Goal: Task Accomplishment & Management: Manage account settings

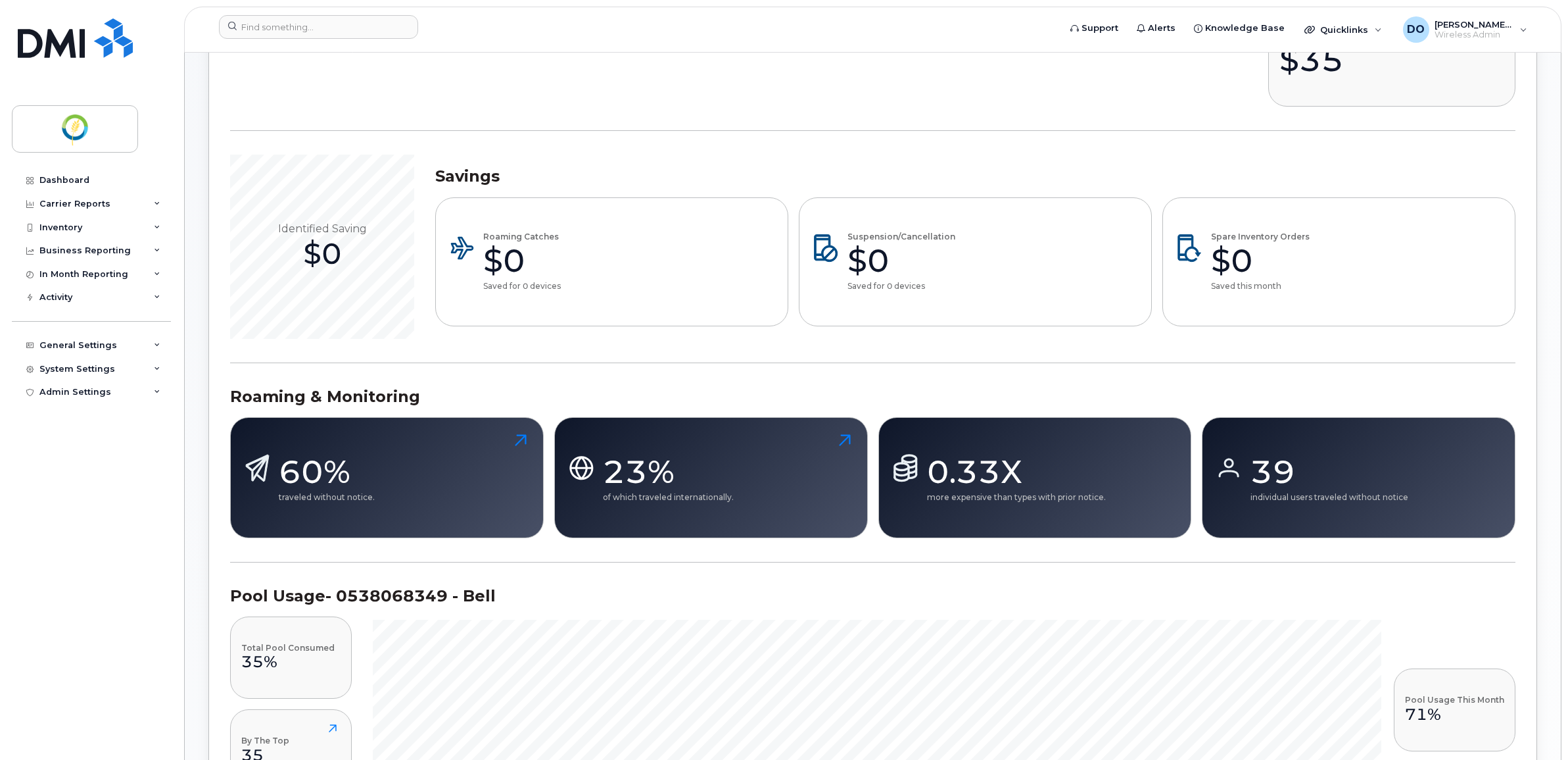
scroll to position [494, 0]
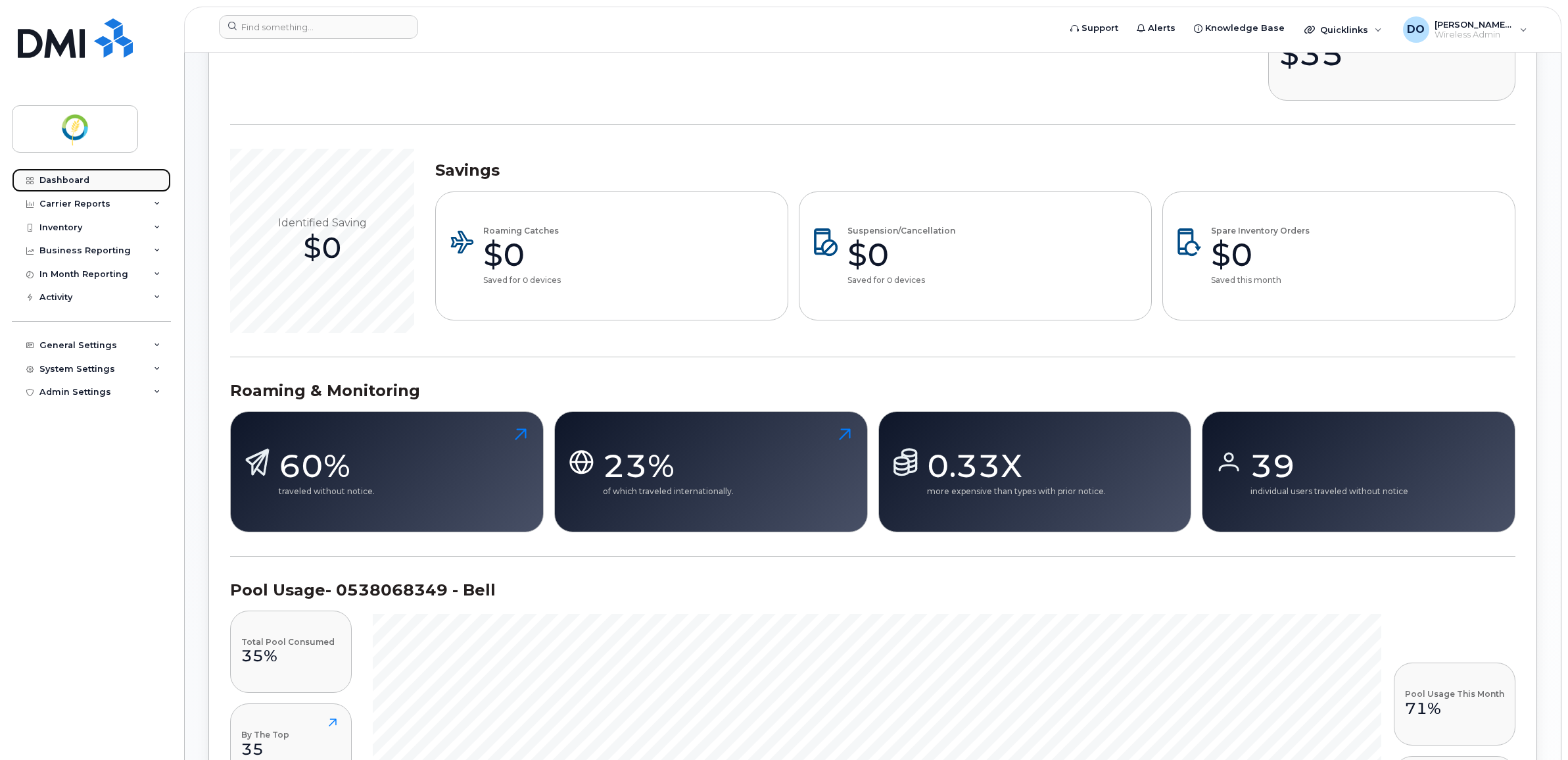
click at [54, 179] on div "Dashboard" at bounding box center [64, 181] width 50 height 11
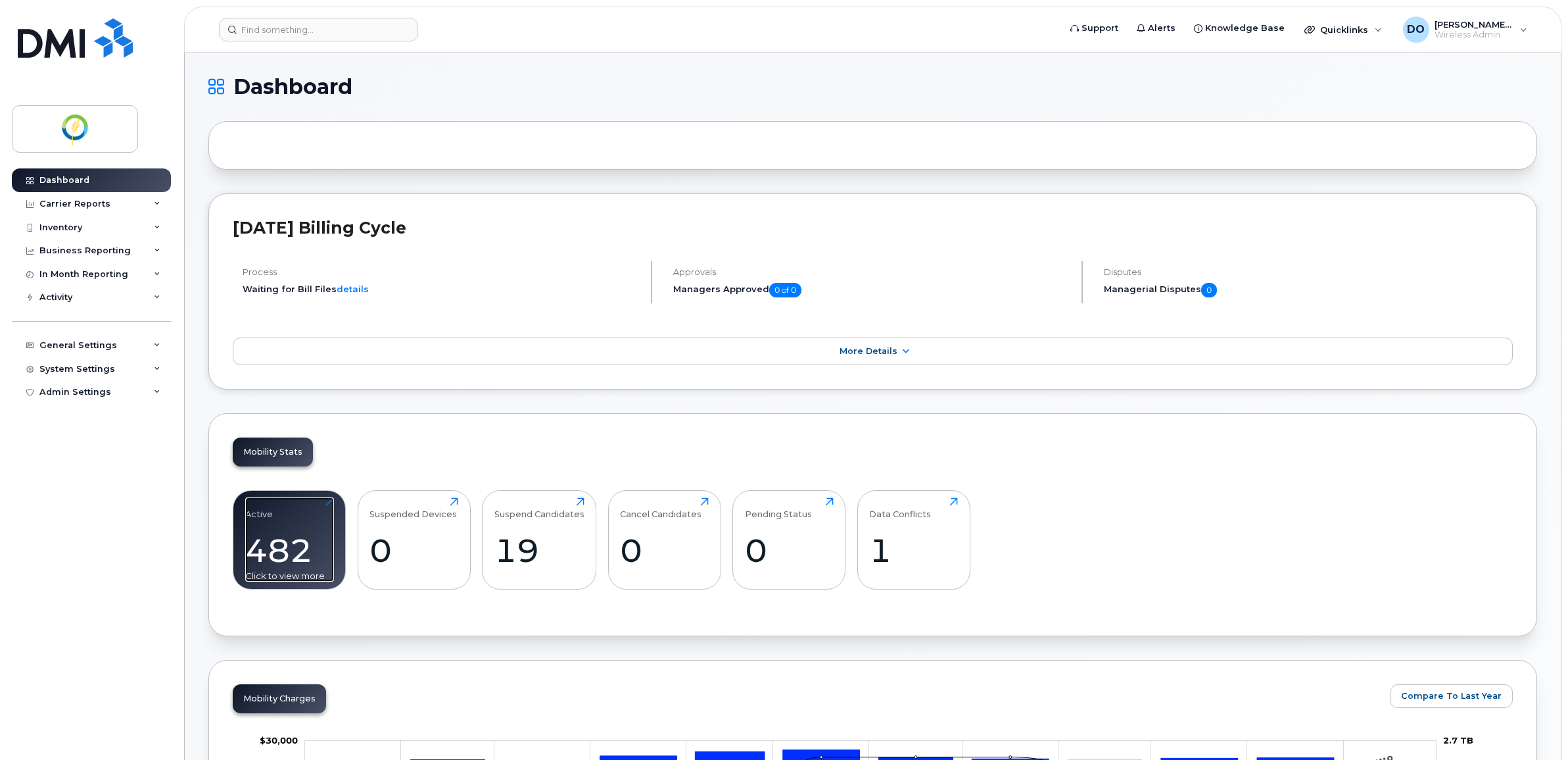
click at [276, 532] on div "Active 482 Click to view more" at bounding box center [289, 540] width 89 height 84
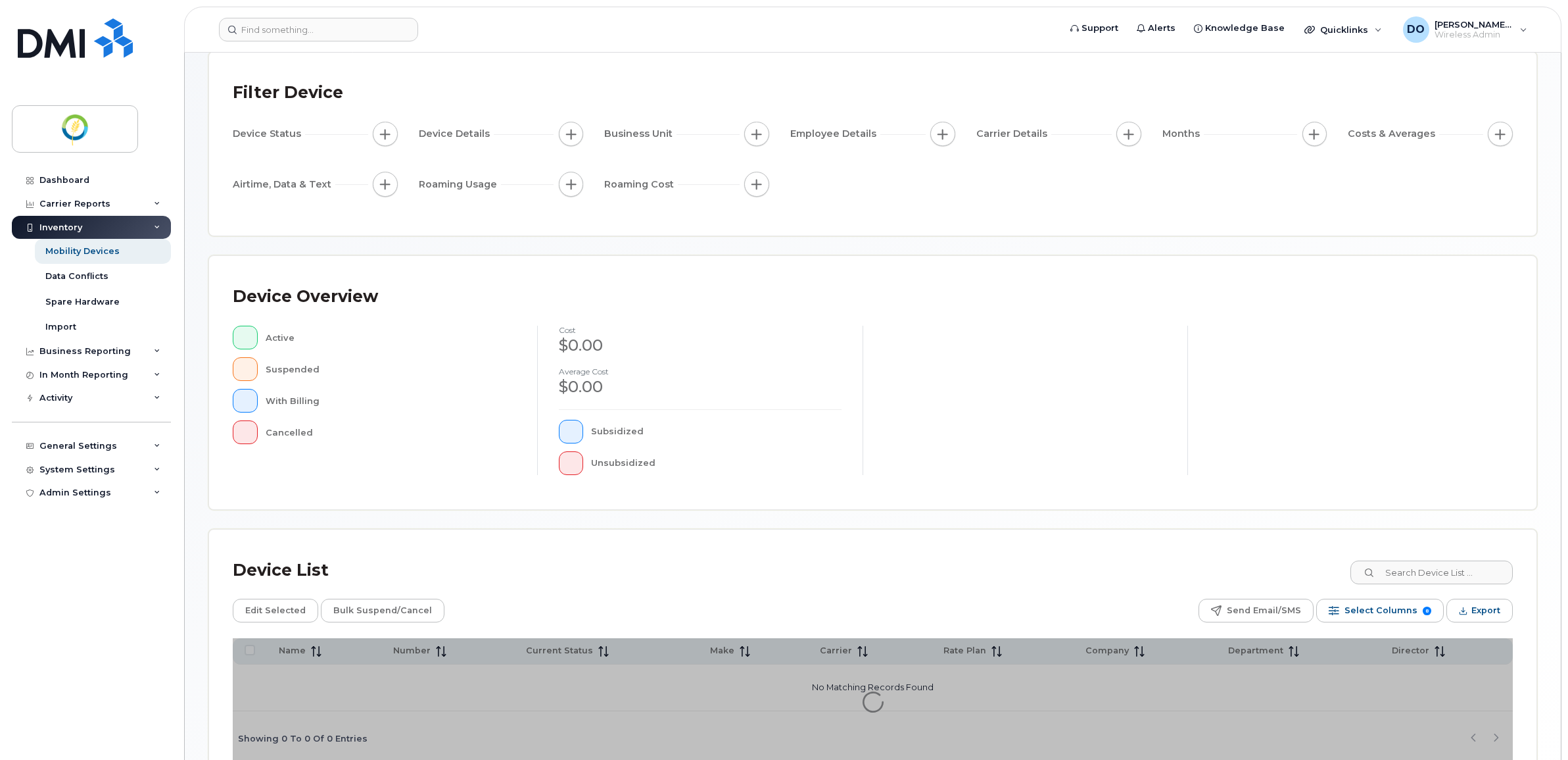
scroll to position [145, 0]
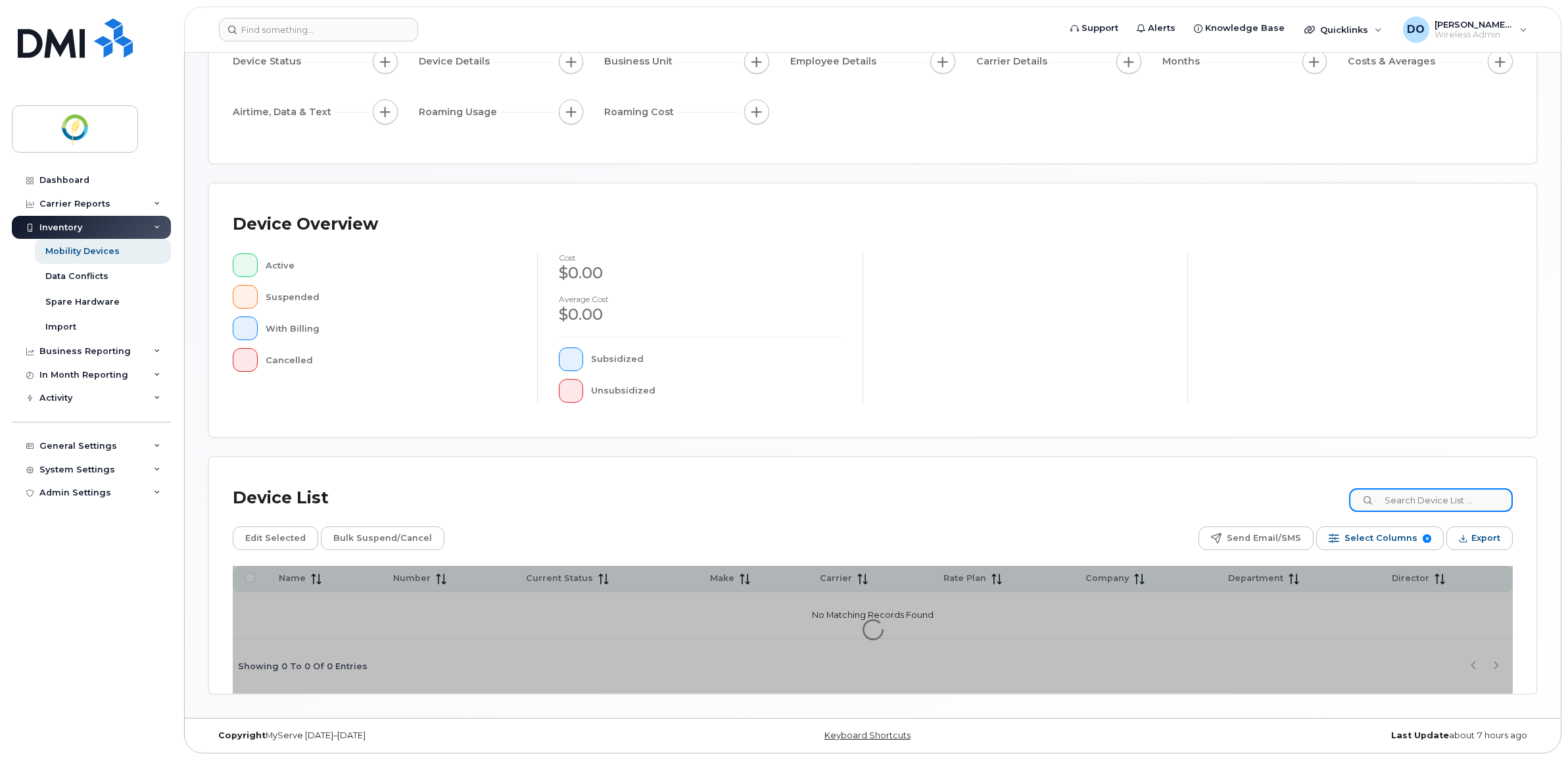
click at [1414, 498] on input at bounding box center [1431, 500] width 164 height 24
type input "[PERSON_NAME]"
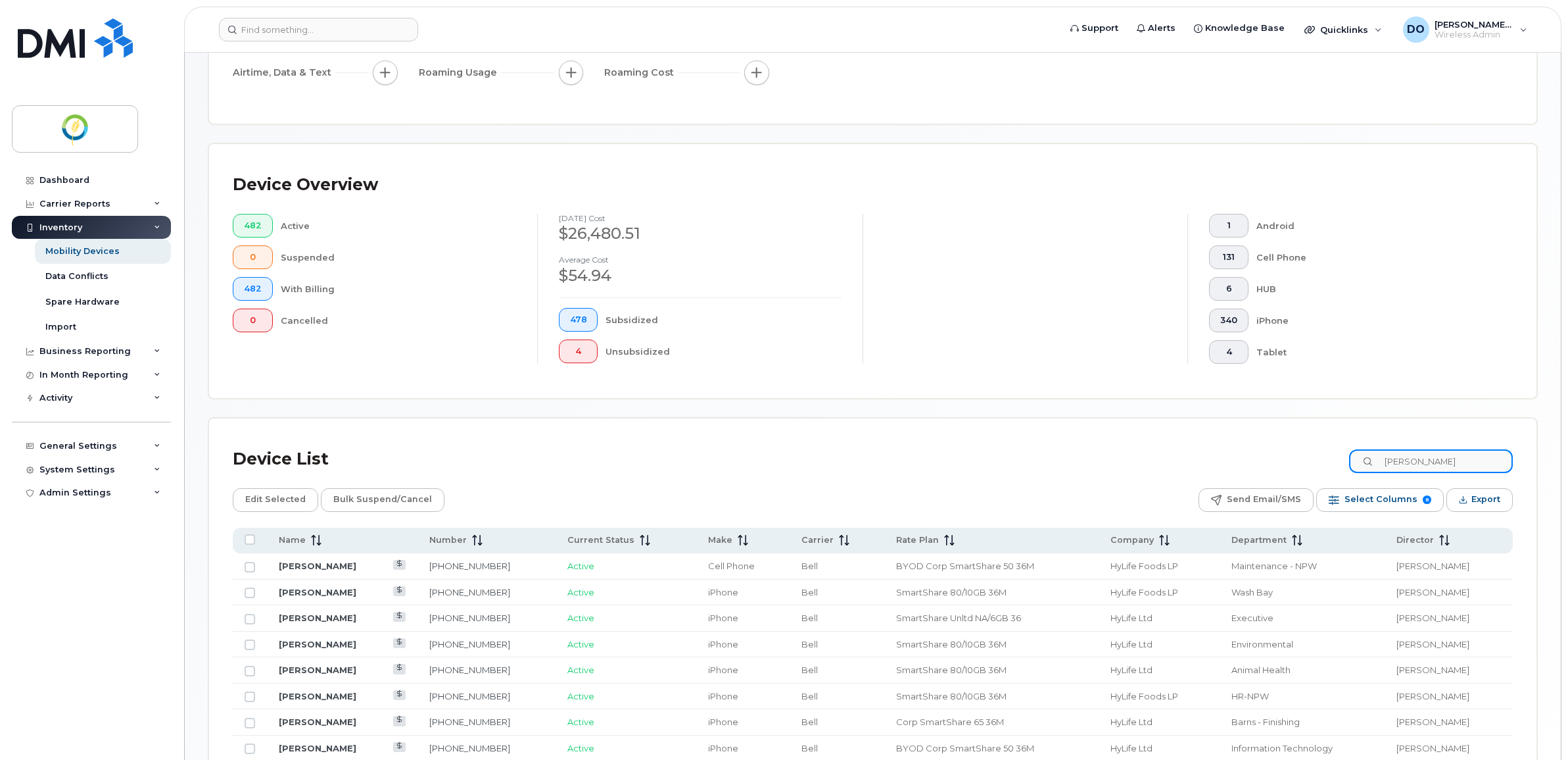
scroll to position [332, 0]
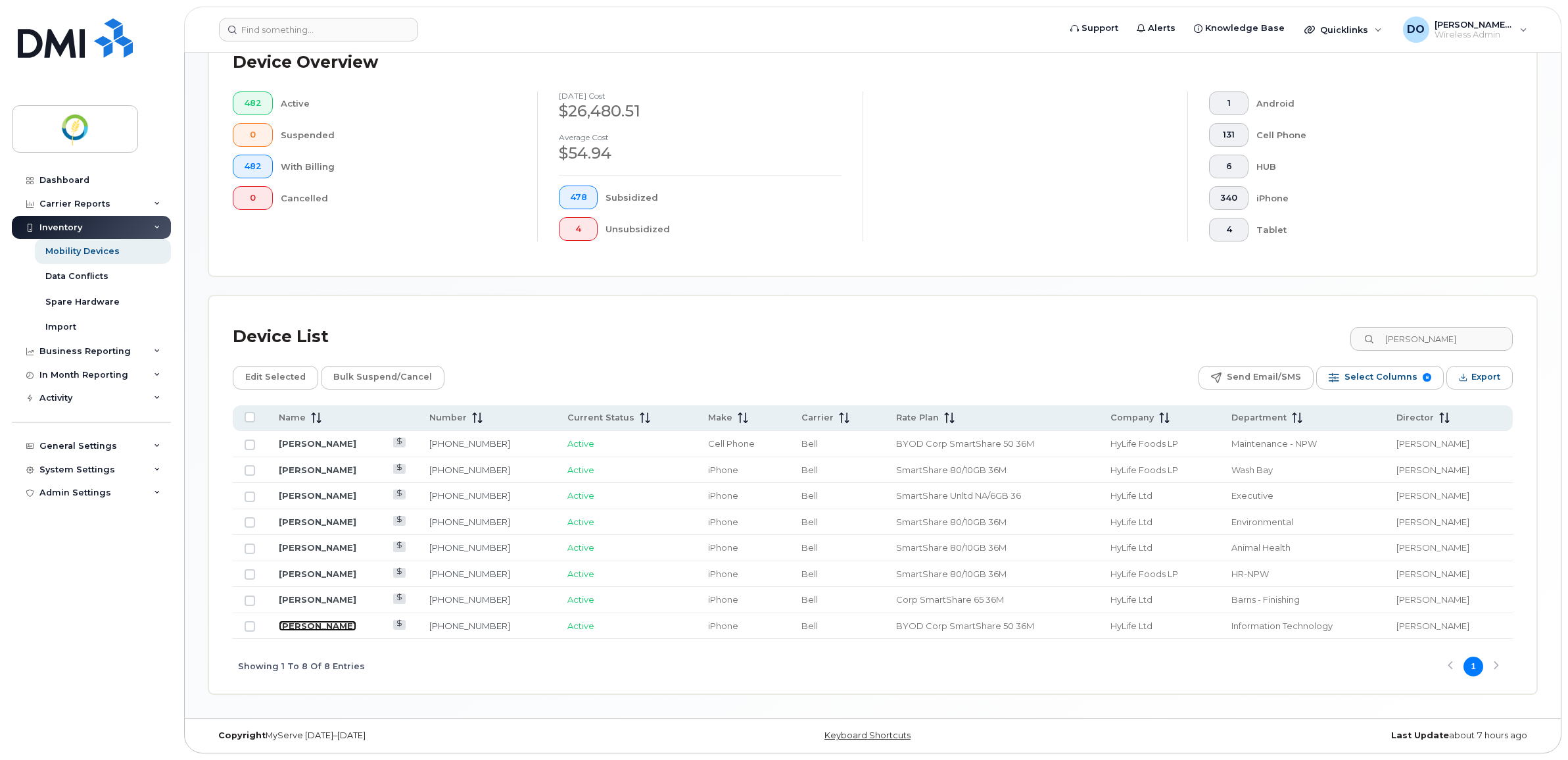
click at [310, 623] on link "[PERSON_NAME]" at bounding box center [318, 625] width 78 height 11
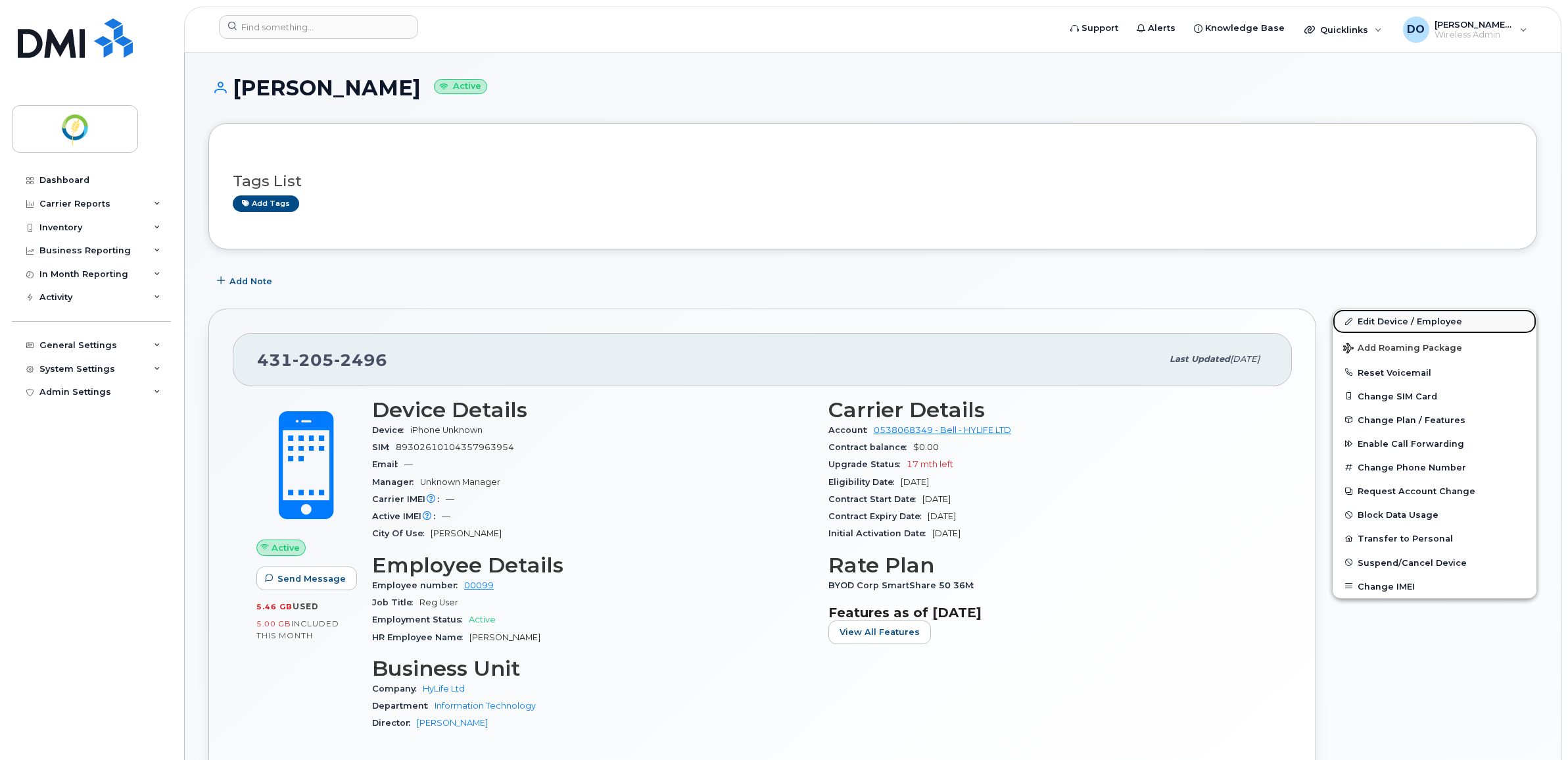
click at [1404, 318] on link "Edit Device / Employee" at bounding box center [1435, 321] width 204 height 24
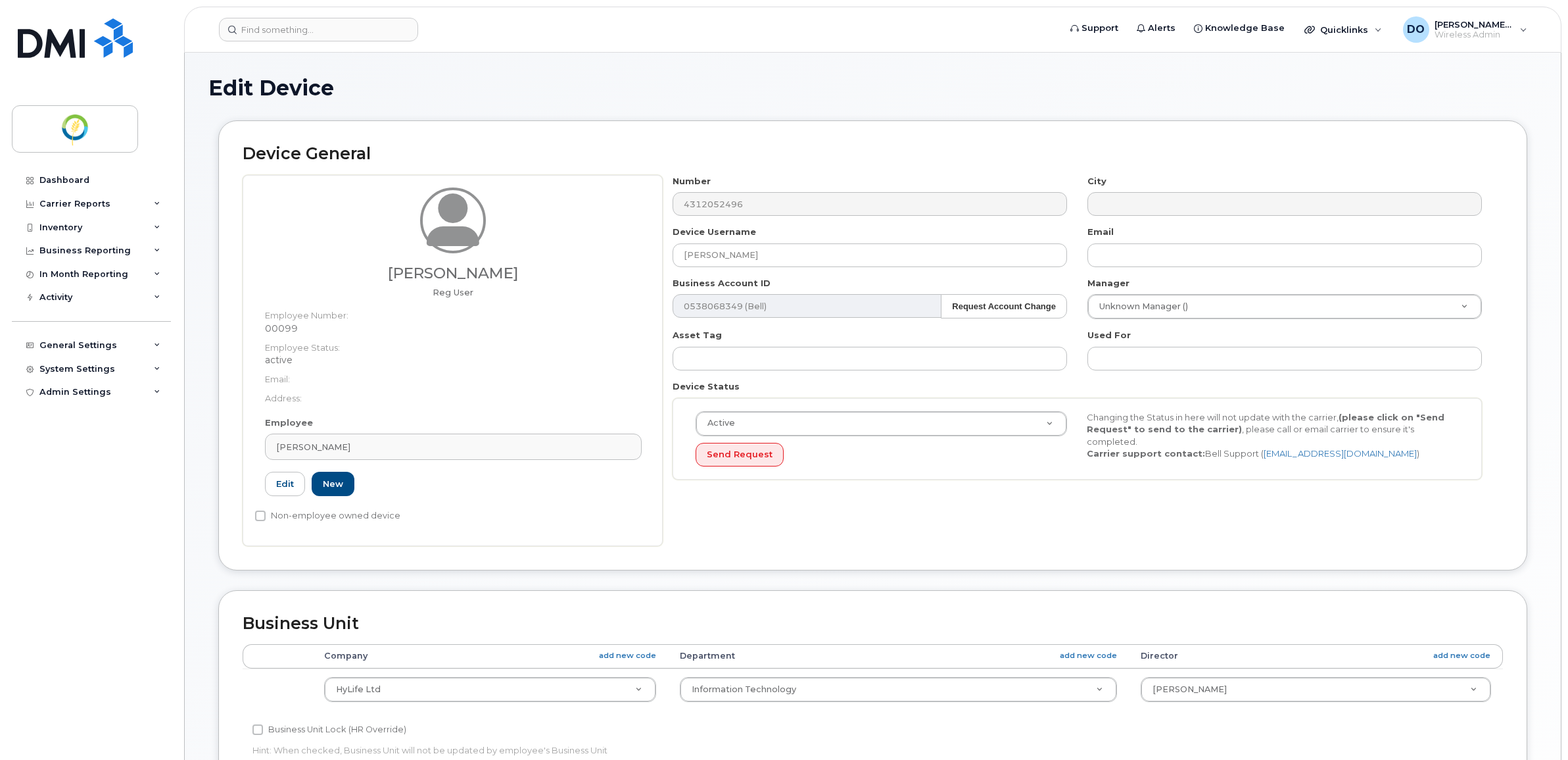
select select "29336448"
select select "33428699"
select select "29507924"
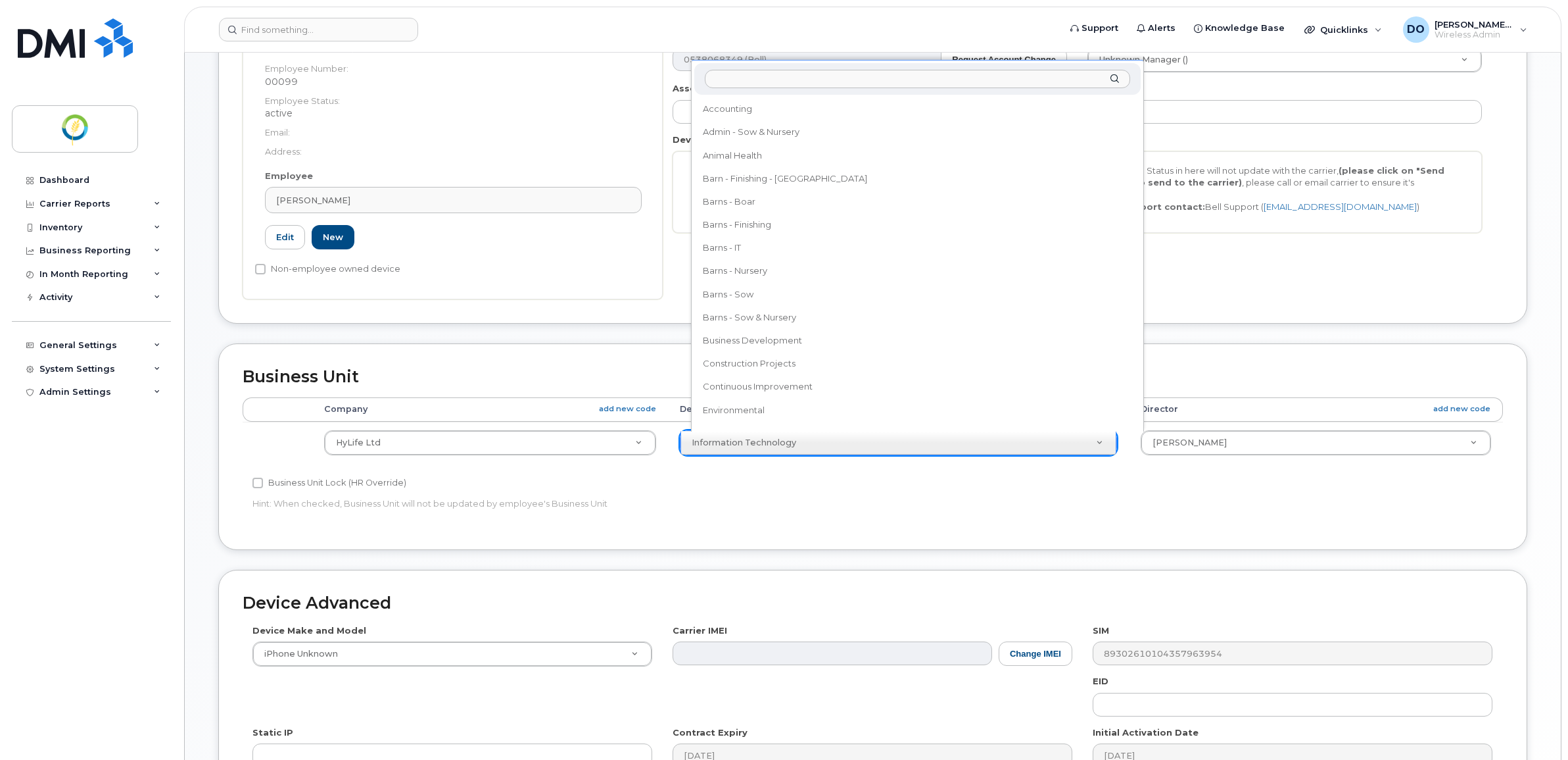
scroll to position [240, 0]
select select "29336474"
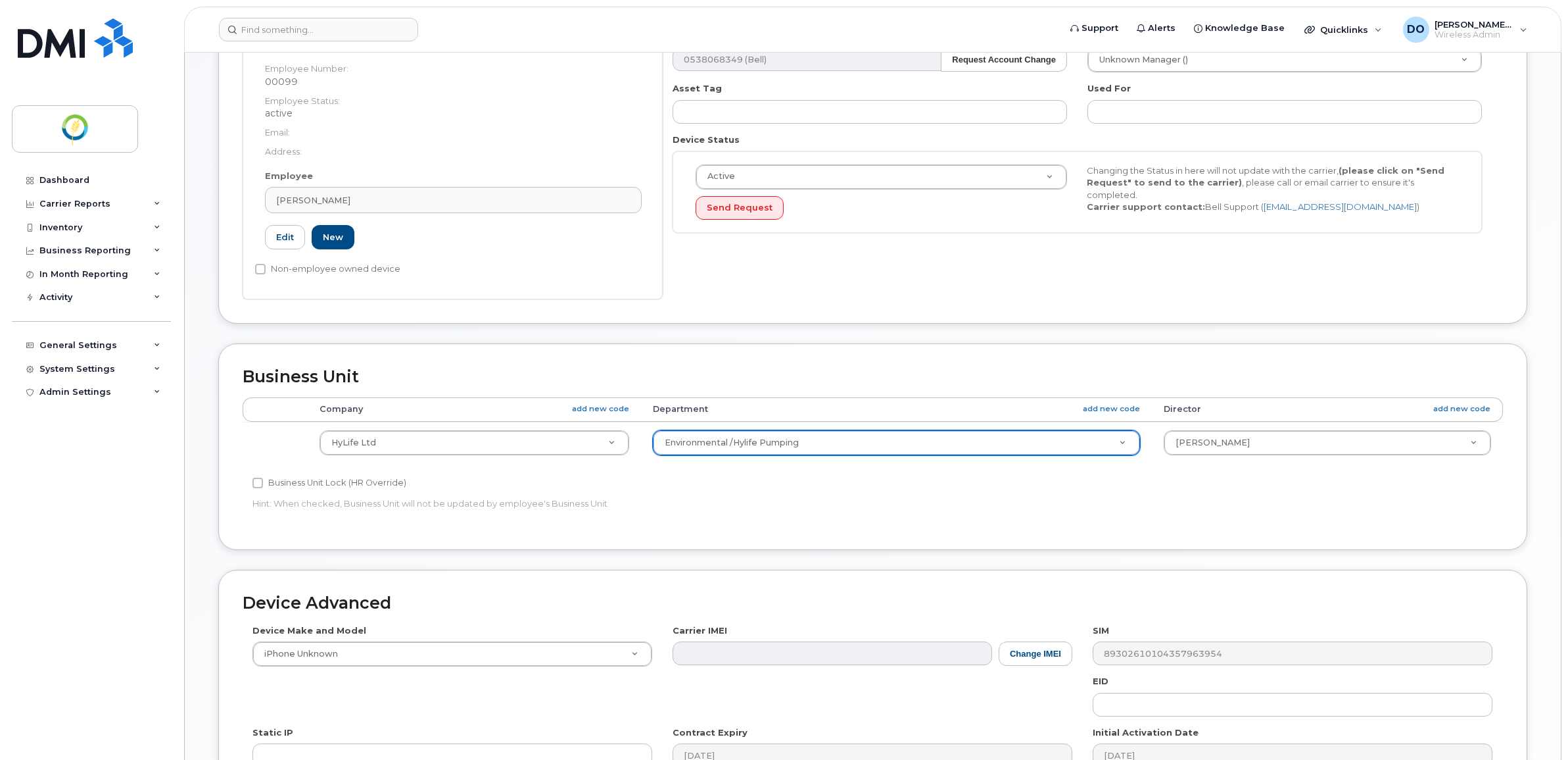
click at [1300, 459] on td "Owen Carr Angie Leboutillier Baerbel Langner Daichi Aso Darian Major Darin Brec…" at bounding box center [1327, 442] width 351 height 41
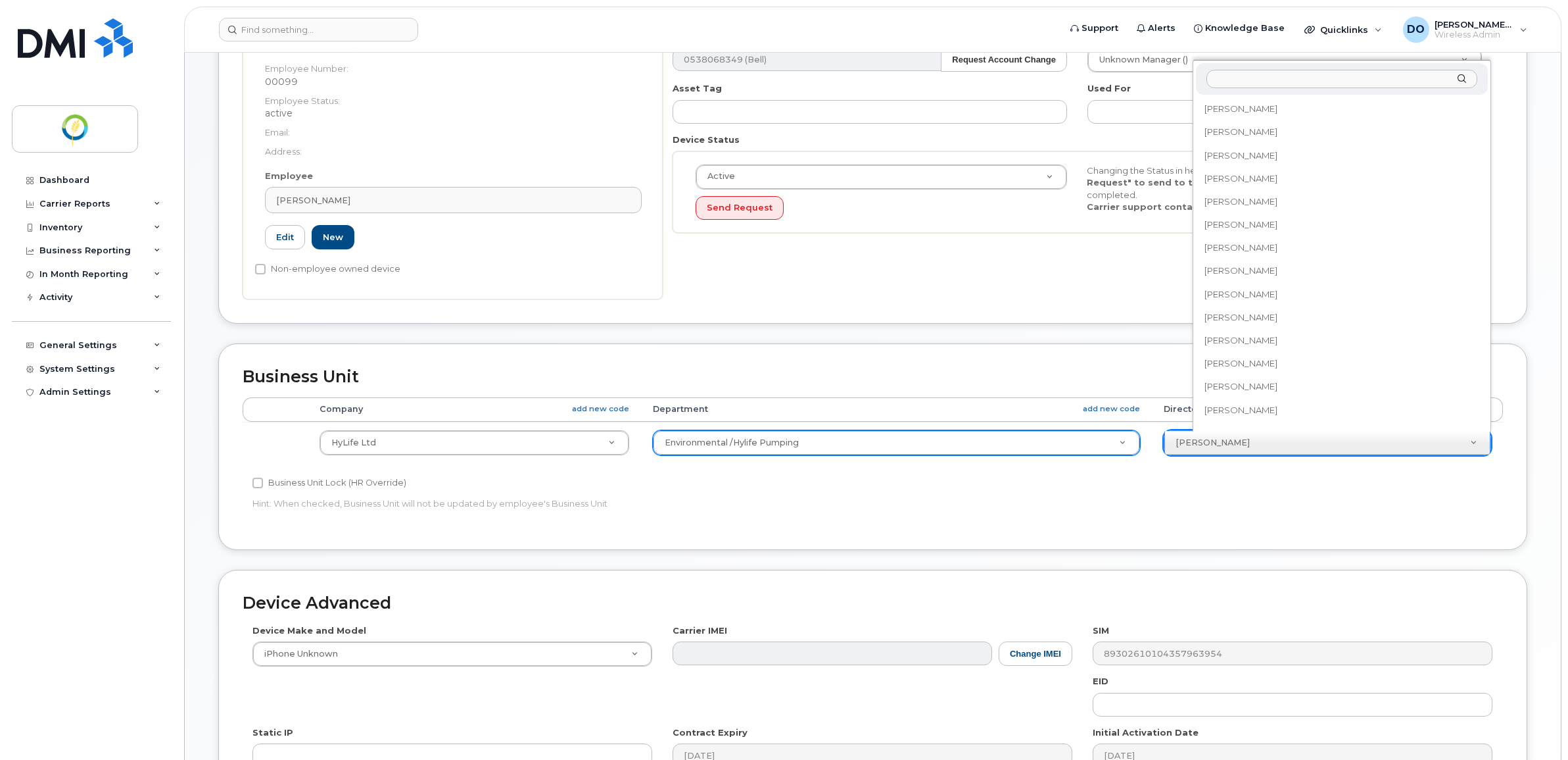
scroll to position [396, 0]
select select "29336519"
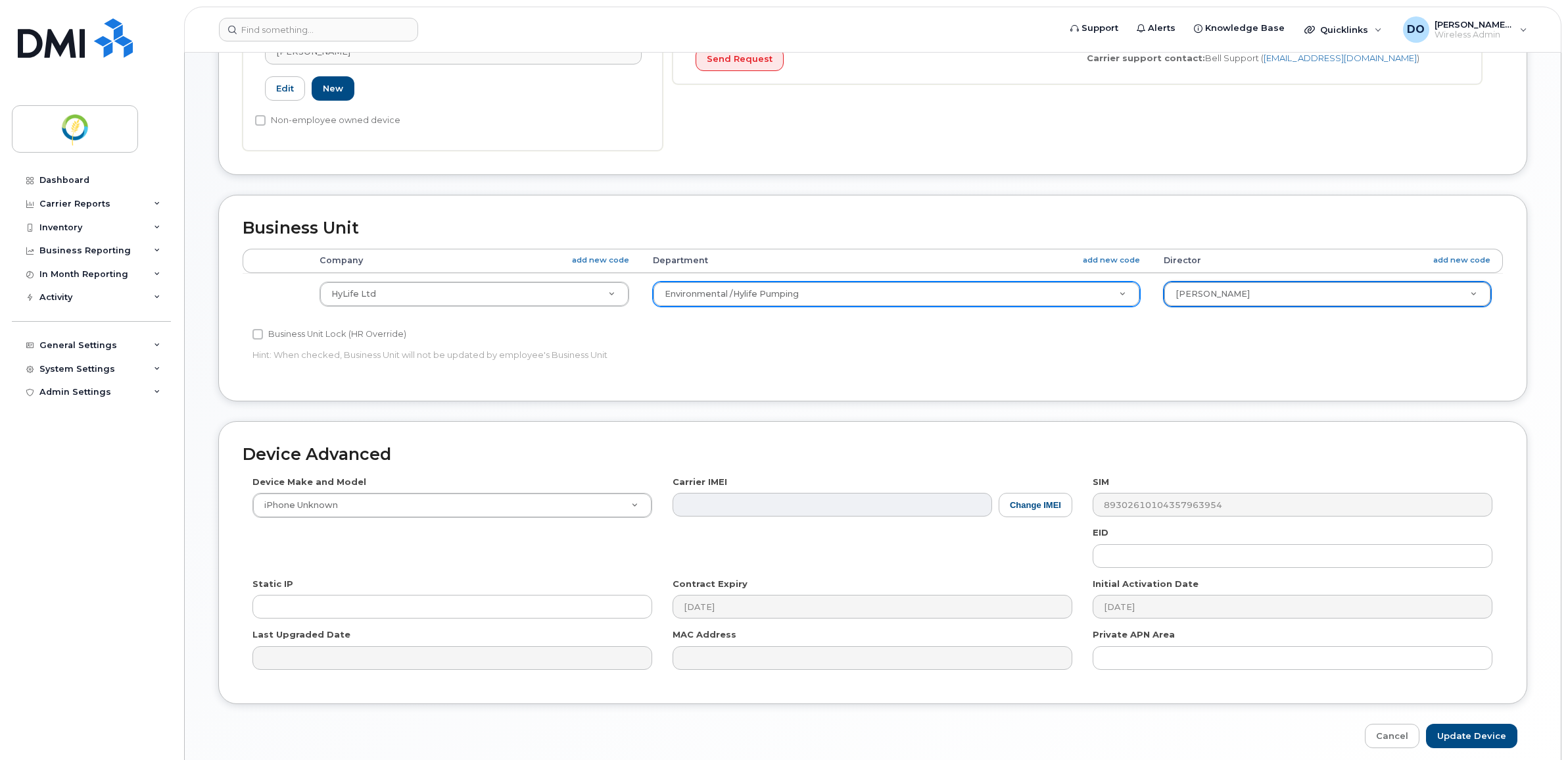
scroll to position [452, 0]
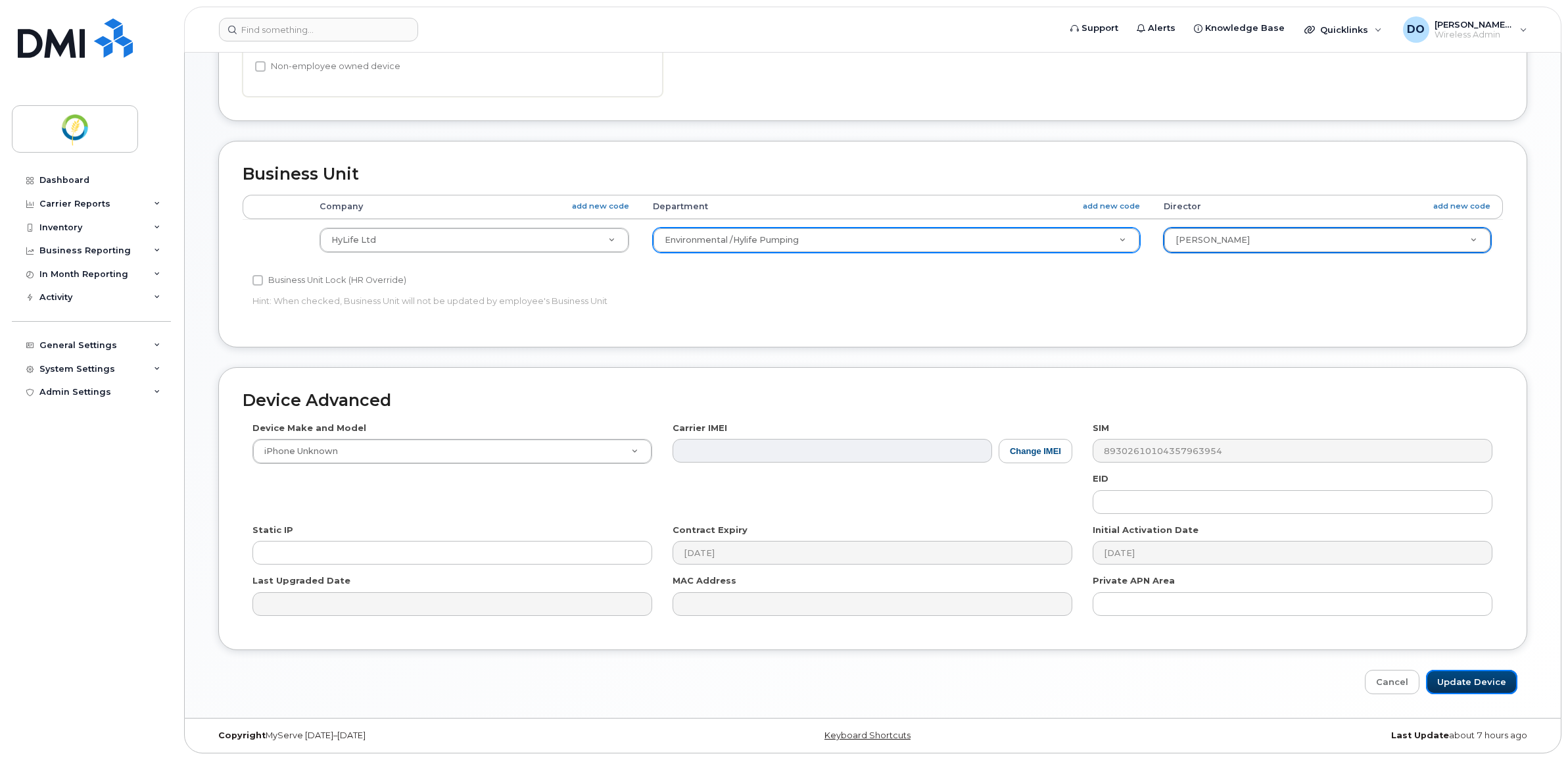
drag, startPoint x: 1469, startPoint y: 679, endPoint x: 1435, endPoint y: 651, distance: 44.0
click at [1469, 679] on input "Update Device" at bounding box center [1471, 681] width 91 height 25
type input "Saving..."
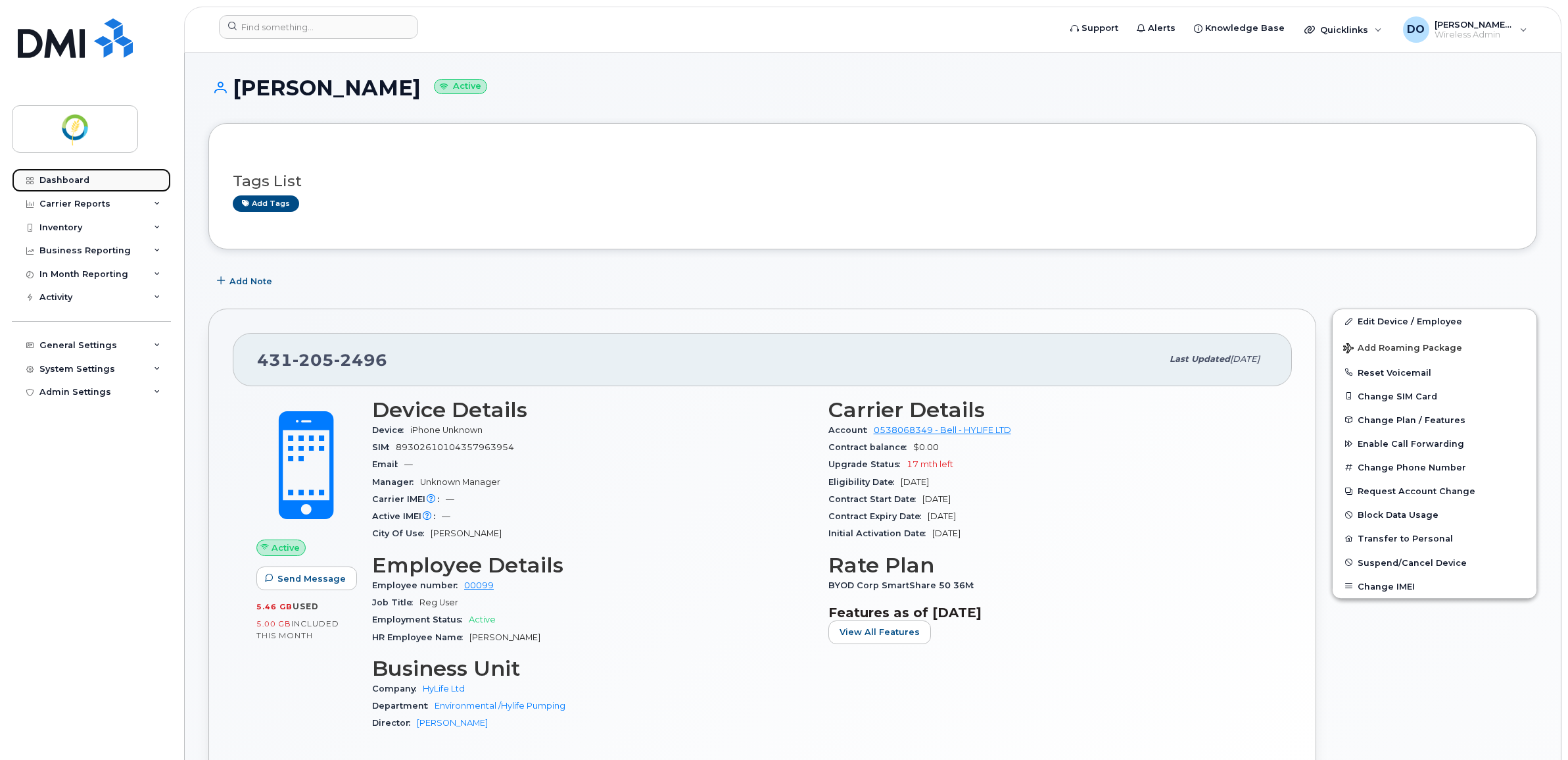
click at [81, 180] on div "Dashboard" at bounding box center [64, 181] width 50 height 11
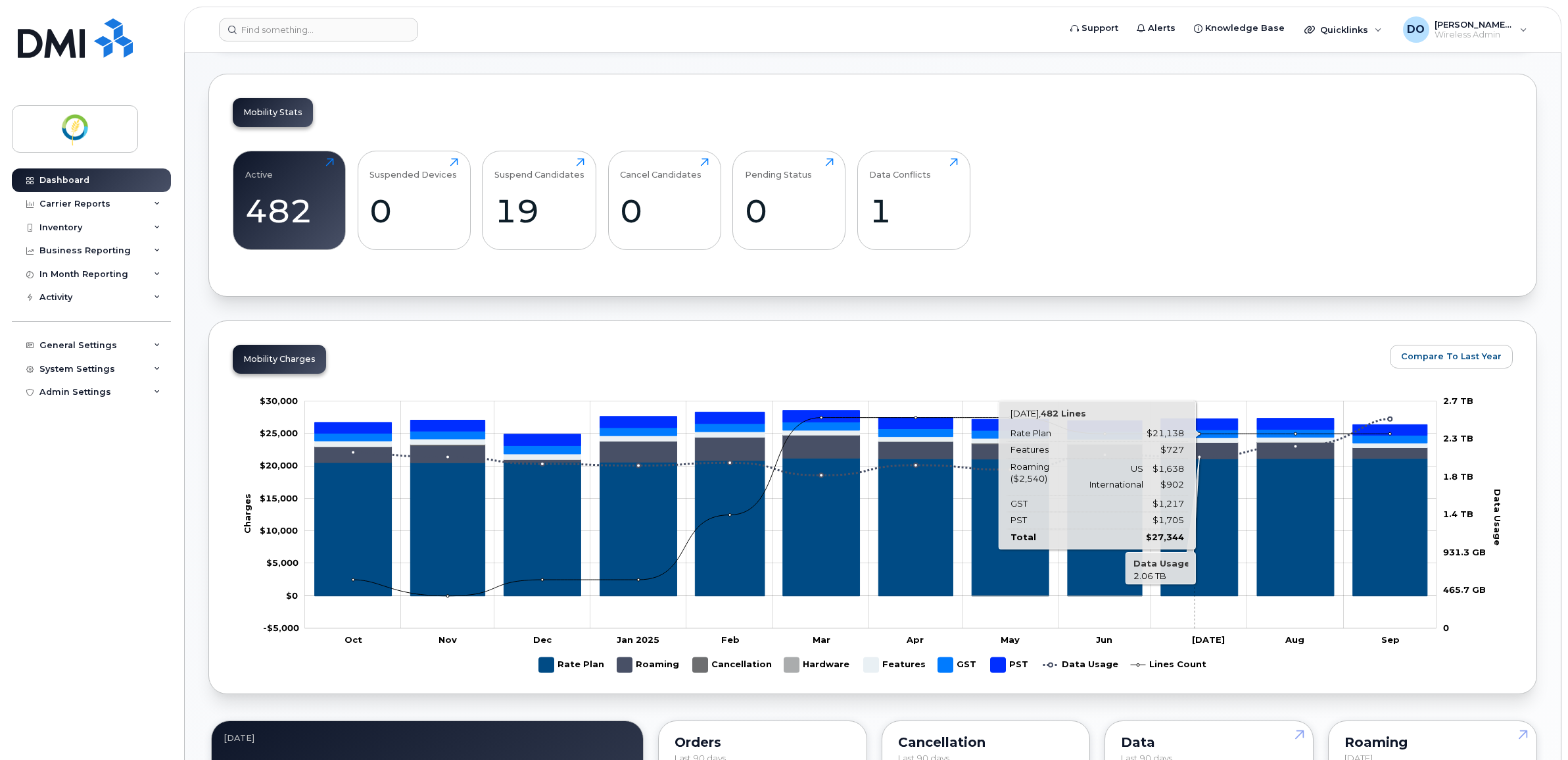
scroll to position [418, 0]
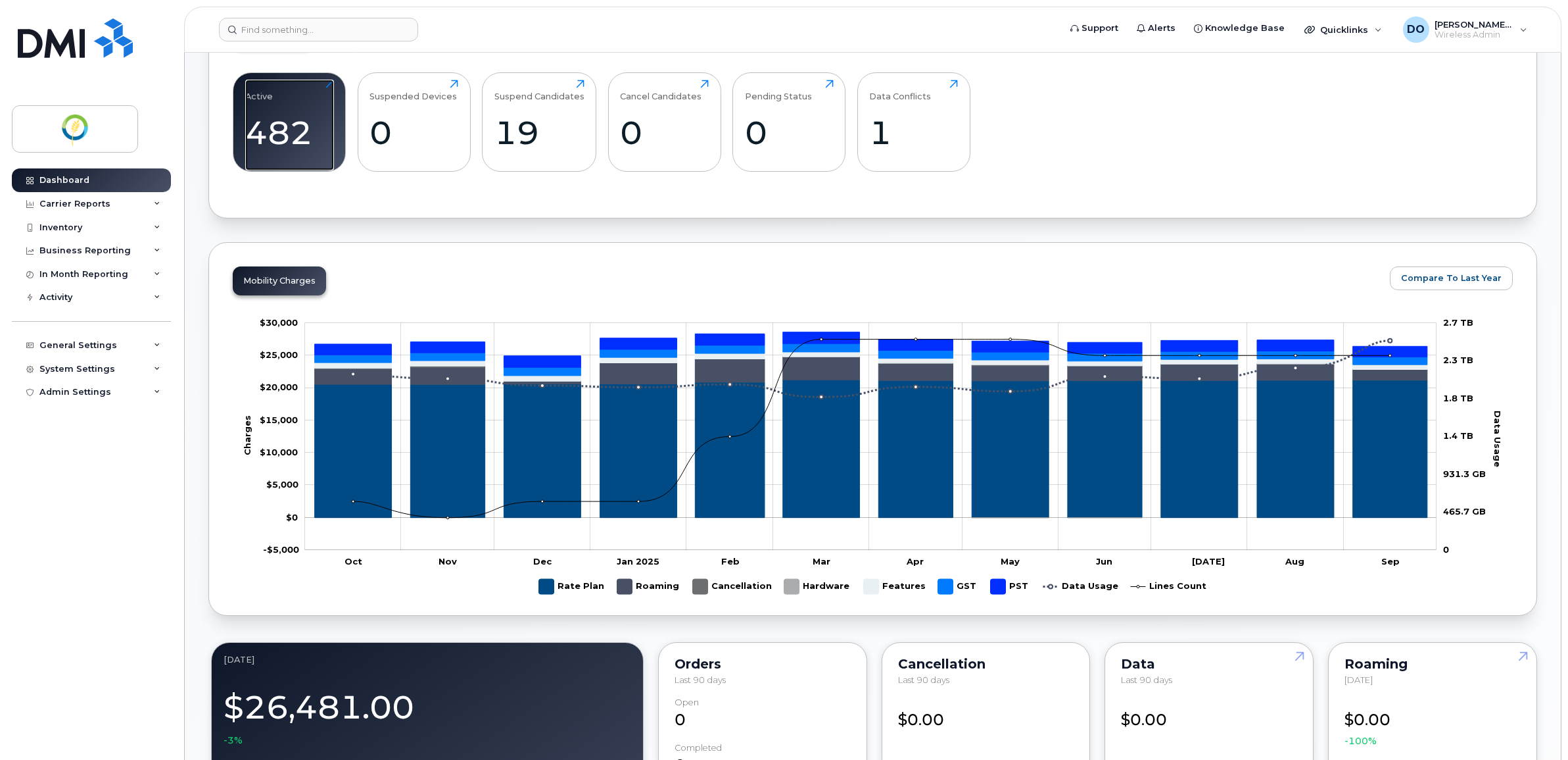
click at [300, 131] on div "482" at bounding box center [289, 133] width 89 height 39
